Goal: Navigation & Orientation: Find specific page/section

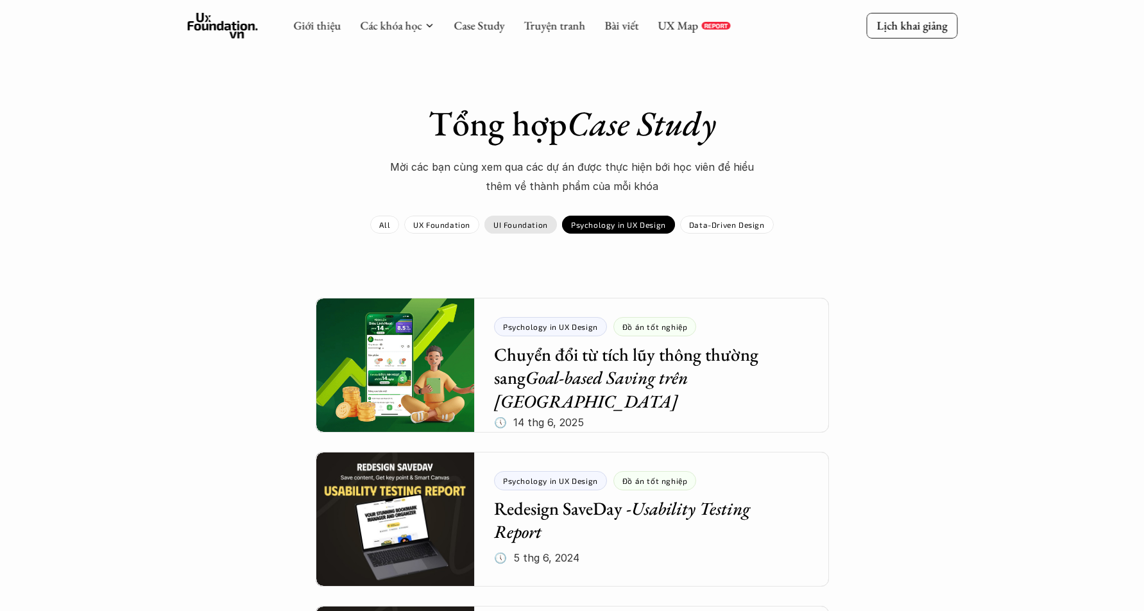
click at [514, 222] on p "UI Foundation" at bounding box center [520, 224] width 55 height 9
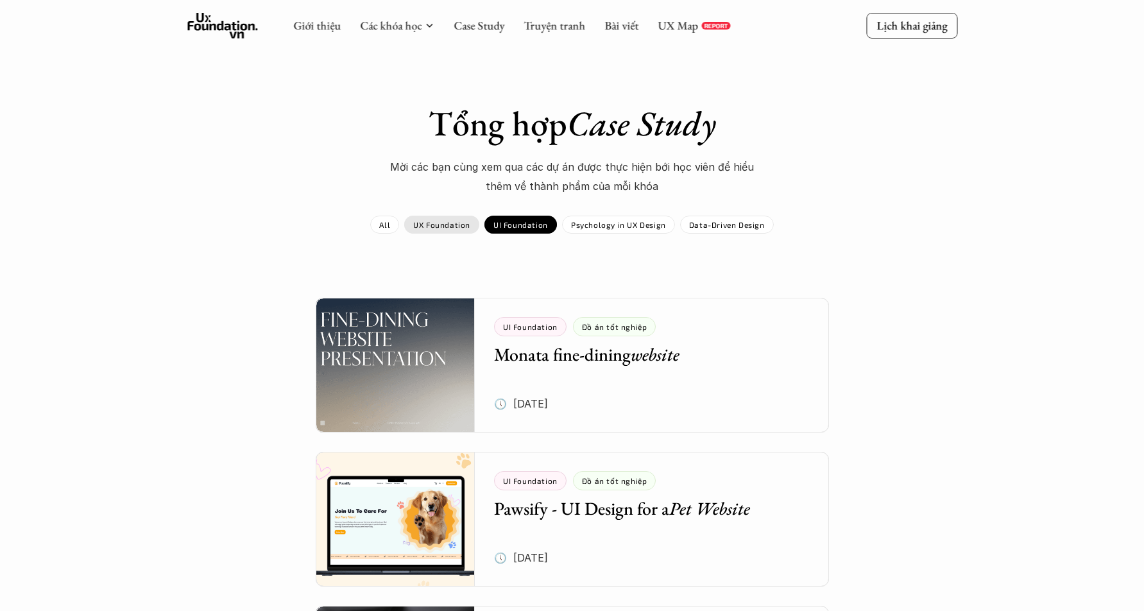
click at [434, 225] on p "UX Foundation" at bounding box center [441, 224] width 57 height 9
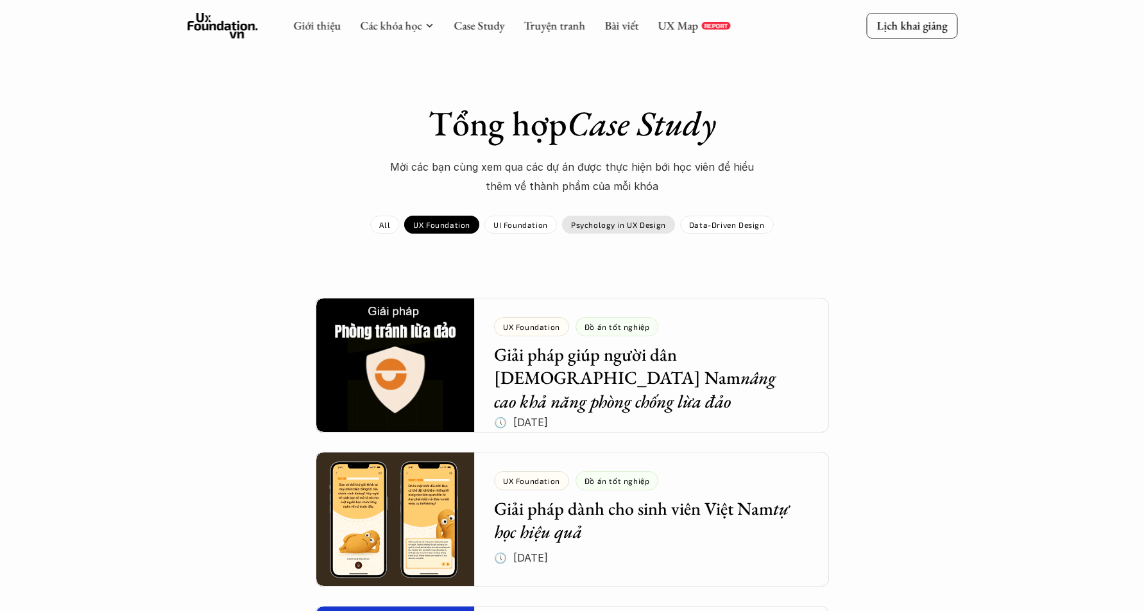
click at [605, 226] on p "Psychology in UX Design" at bounding box center [618, 224] width 95 height 9
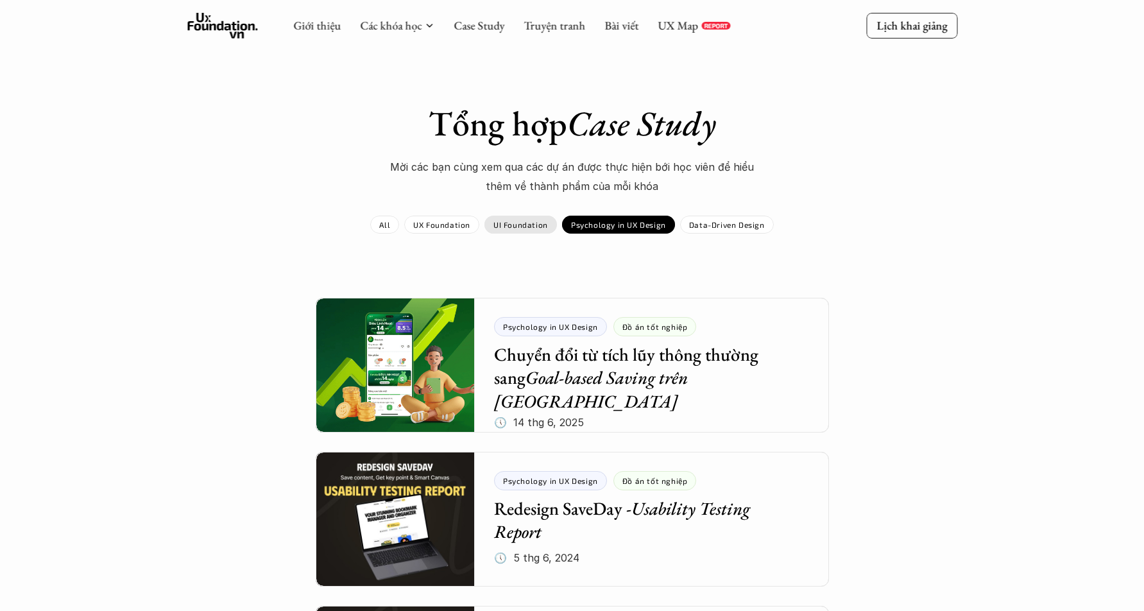
click at [529, 226] on p "UI Foundation" at bounding box center [520, 224] width 55 height 9
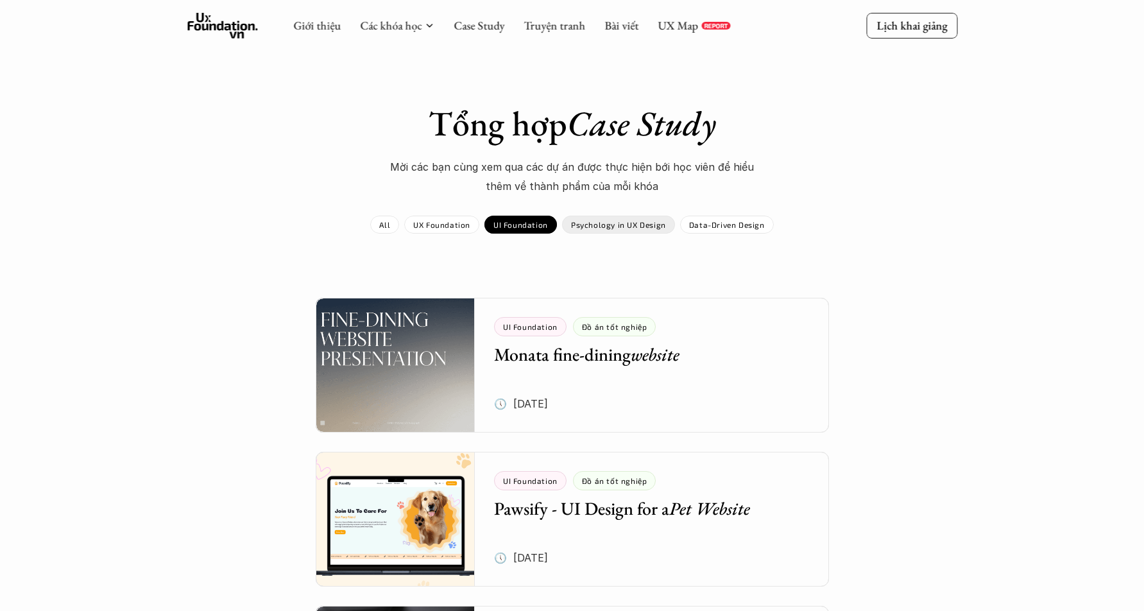
click at [625, 227] on p "Psychology in UX Design" at bounding box center [618, 224] width 95 height 9
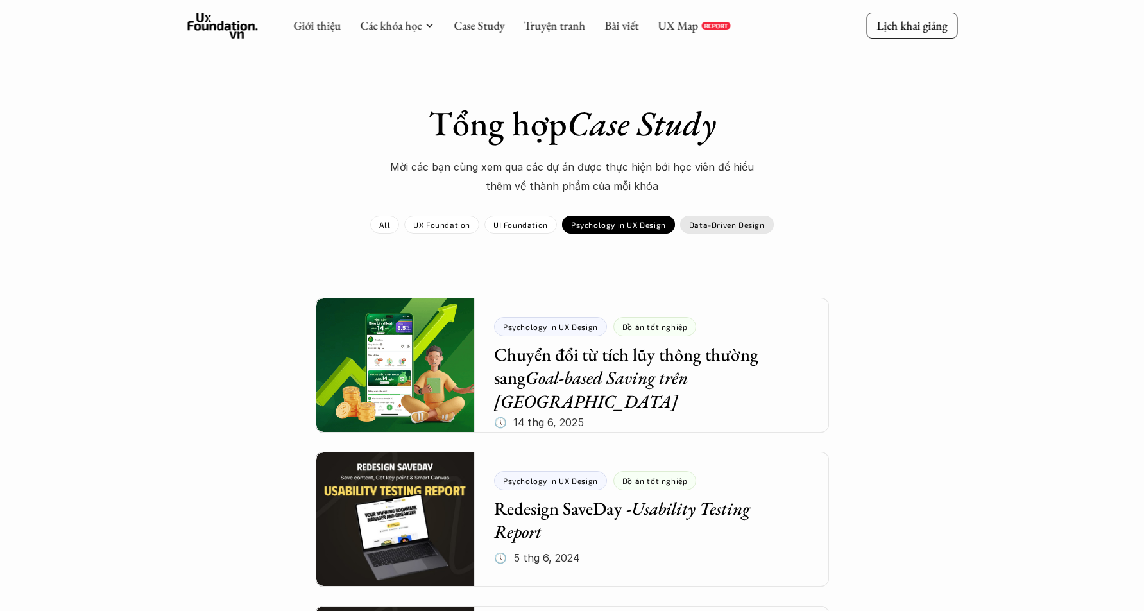
click at [720, 220] on p "Data-Driven Design" at bounding box center [727, 224] width 76 height 9
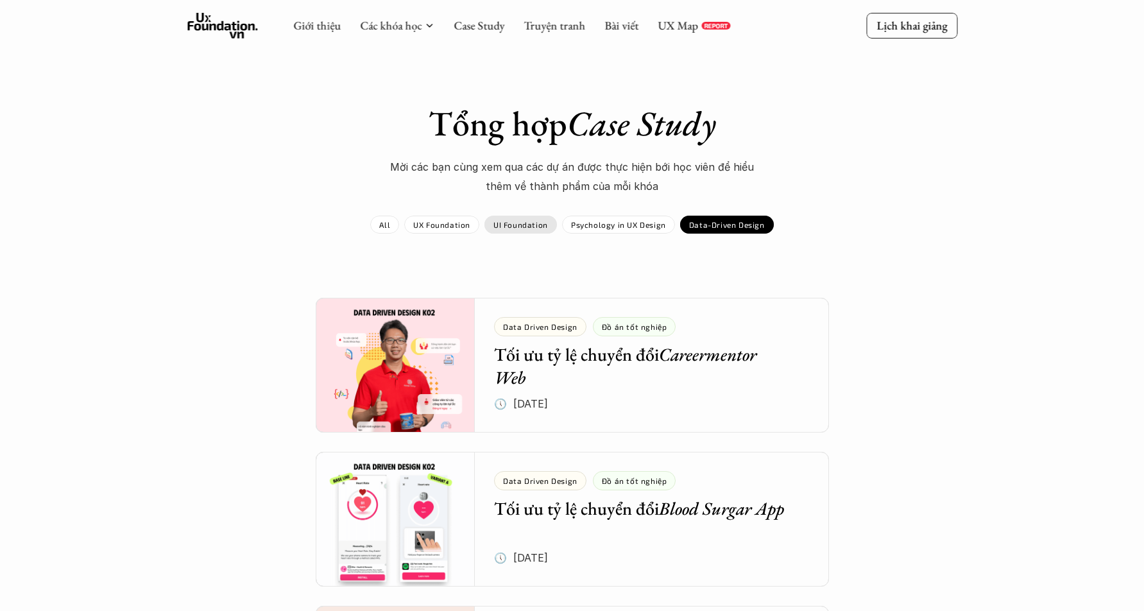
click at [529, 218] on div "UI Foundation" at bounding box center [520, 225] width 72 height 18
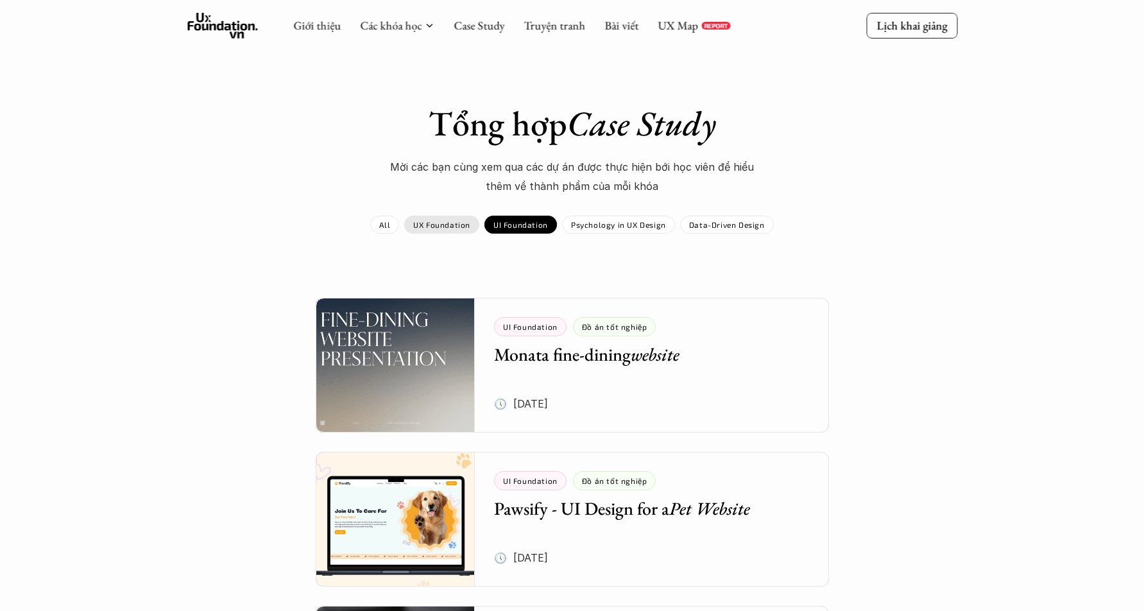
click at [454, 227] on p "UX Foundation" at bounding box center [441, 224] width 57 height 9
